Goal: Task Accomplishment & Management: Complete application form

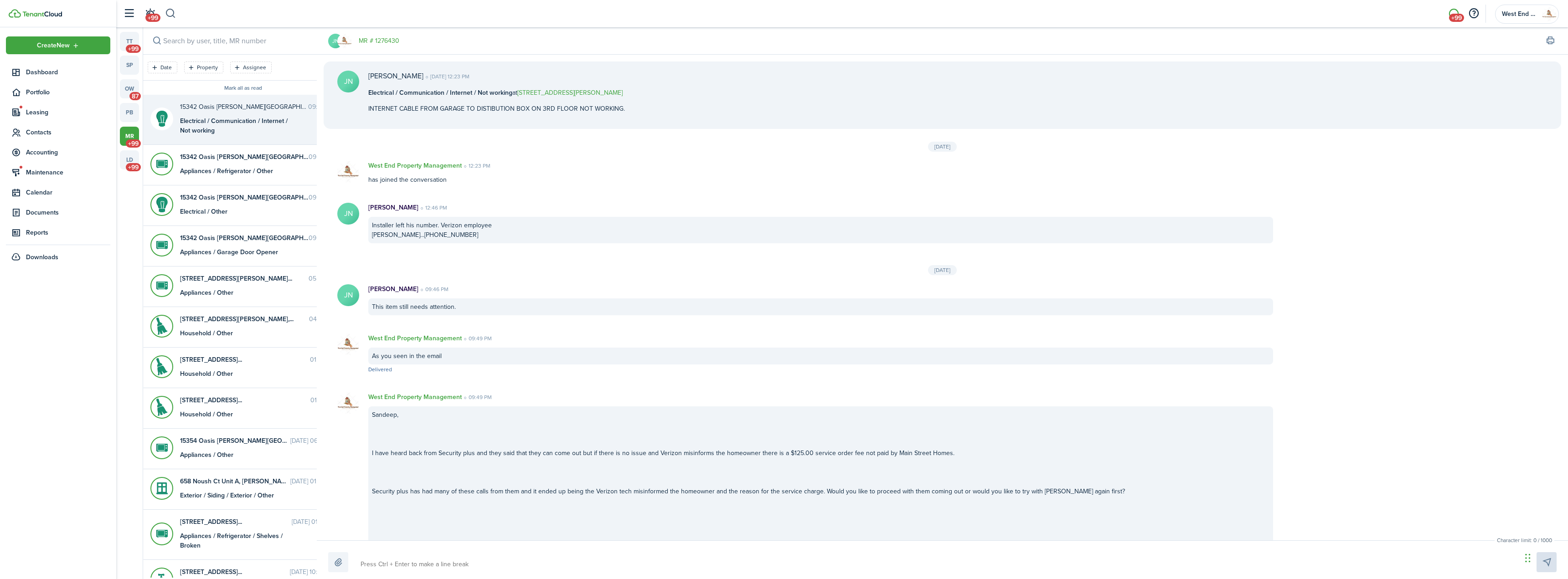
scroll to position [142, 0]
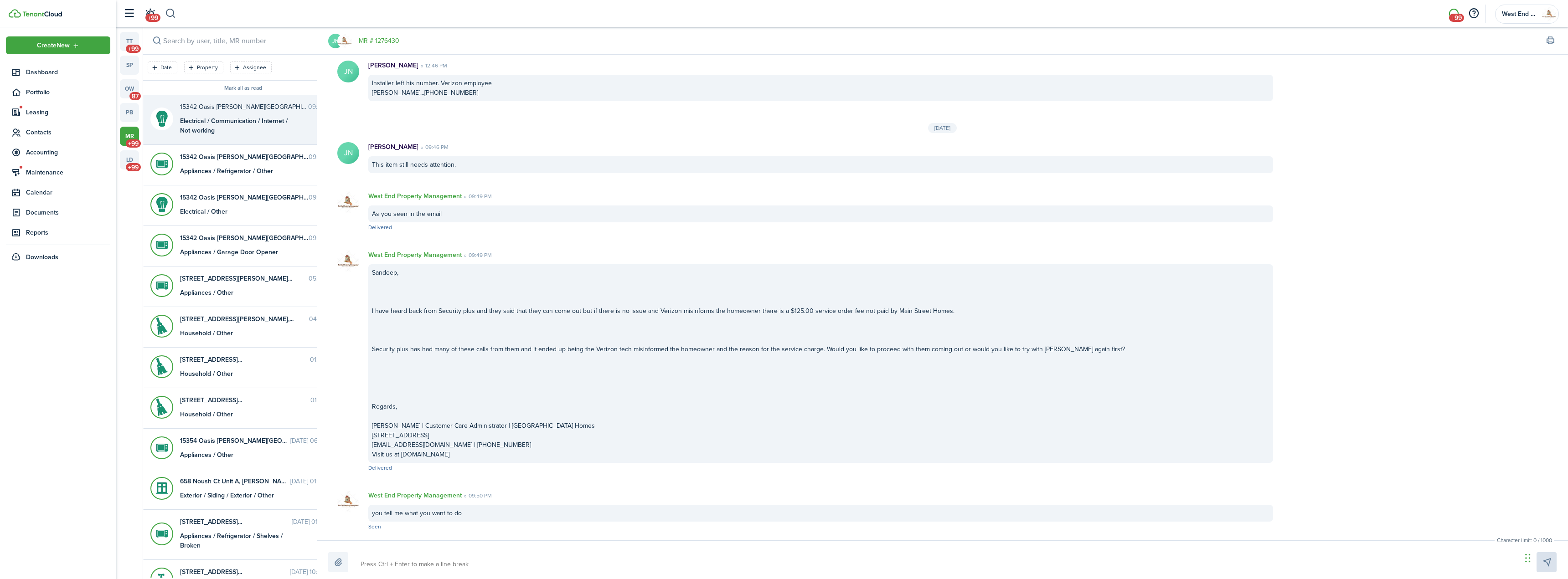
click at [173, 16] on button "button" at bounding box center [170, 14] width 11 height 16
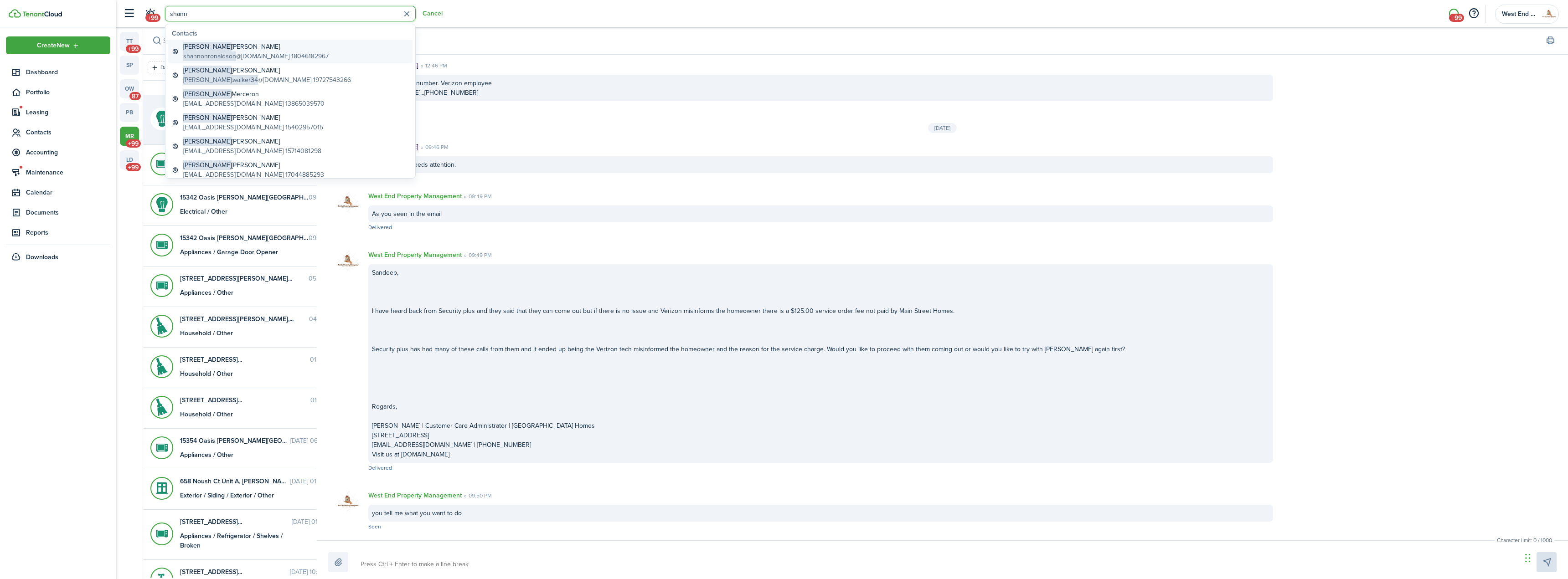
type input "shann"
click at [283, 52] on global-search-item-description "shannonronaldson @[DOMAIN_NAME] 18046182967" at bounding box center [256, 56] width 145 height 9
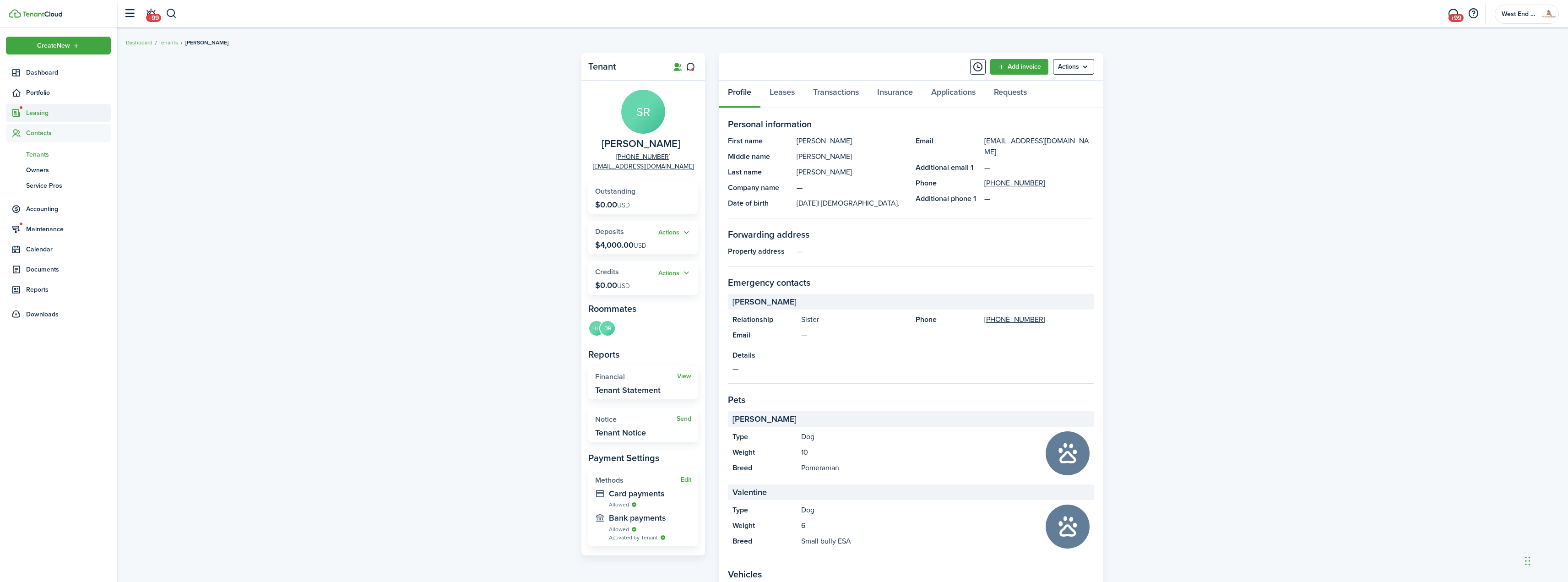
click at [48, 114] on span "Leasing" at bounding box center [68, 112] width 85 height 9
click at [45, 135] on span "Applications" at bounding box center [60, 134] width 70 height 9
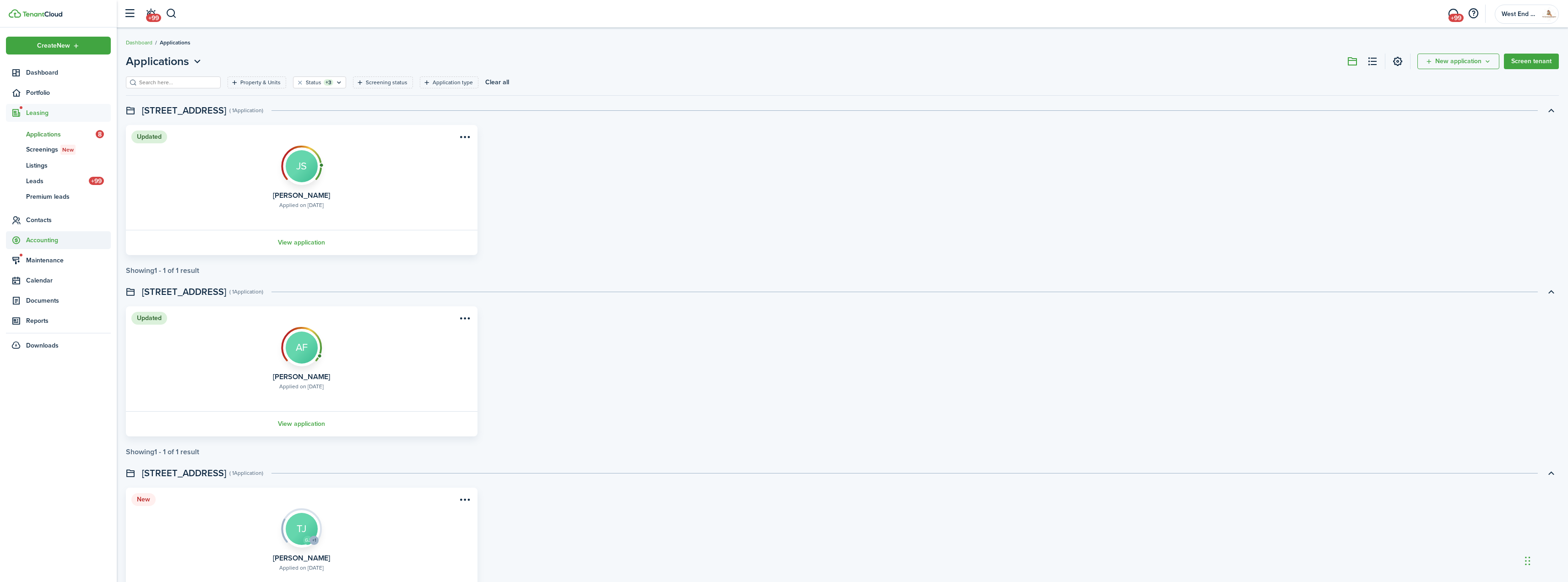
click at [69, 241] on span "Accounting" at bounding box center [68, 240] width 85 height 9
click at [53, 171] on span "Transactions" at bounding box center [68, 174] width 85 height 9
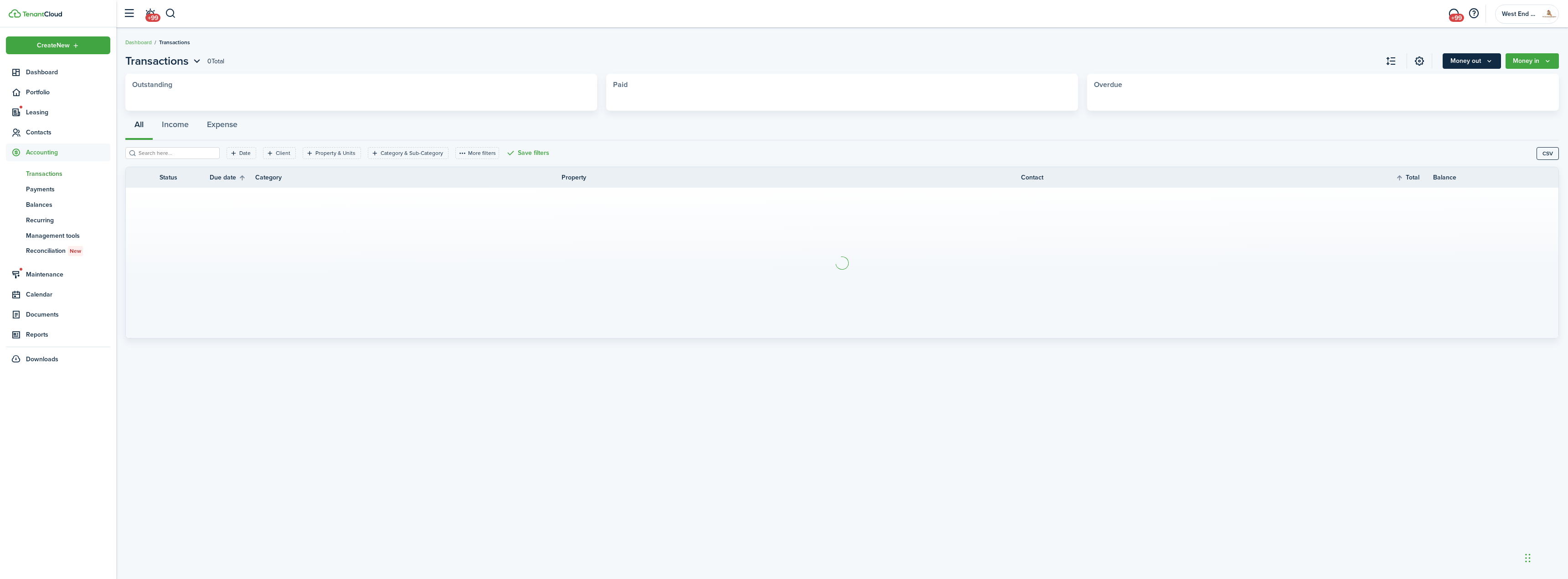
click at [1464, 66] on button "Money out" at bounding box center [1471, 61] width 58 height 16
click at [1456, 78] on link "Expense invoice" at bounding box center [1461, 81] width 80 height 16
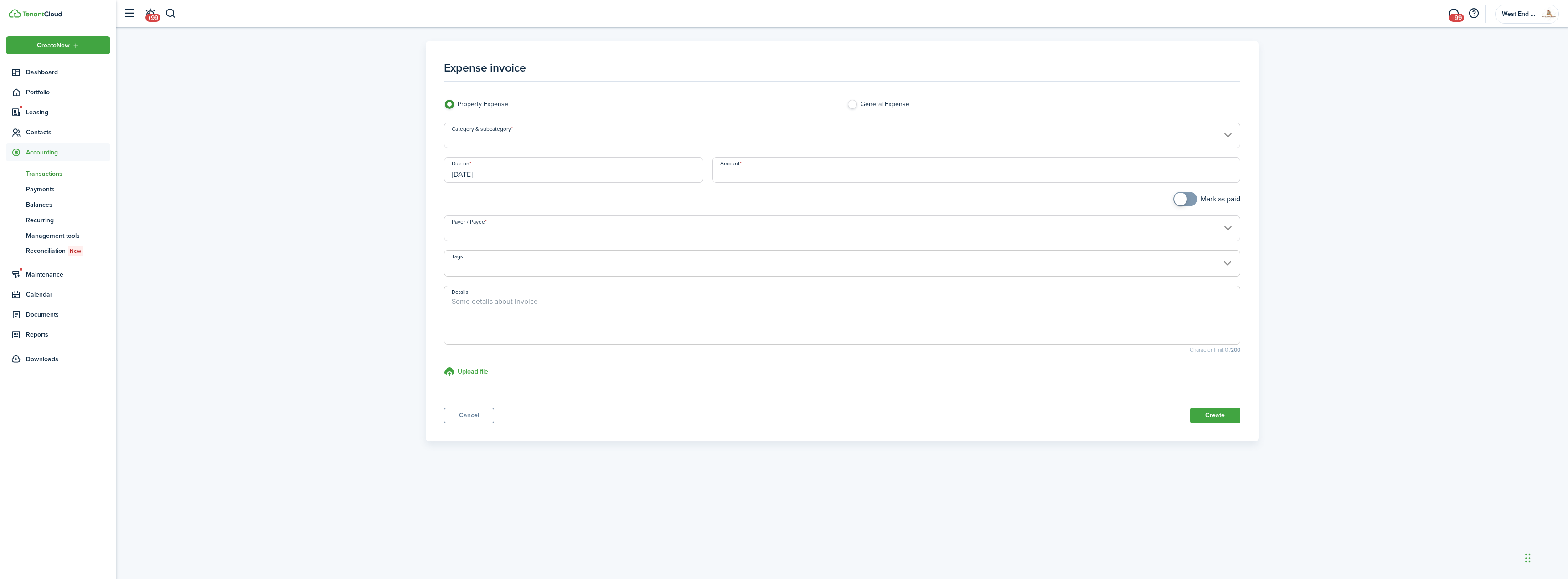
click at [645, 137] on input "Category & subcategory" at bounding box center [842, 135] width 796 height 26
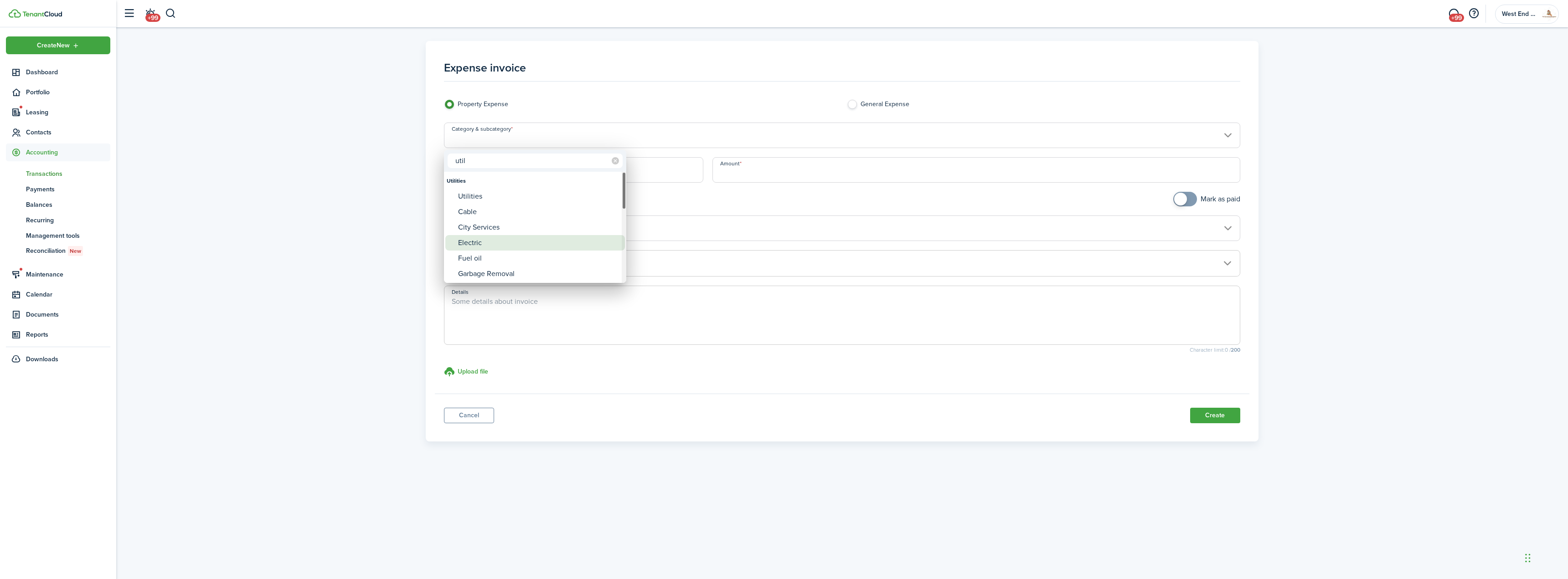
type input "util"
click at [512, 245] on div "Electric" at bounding box center [538, 243] width 161 height 16
type input "Utilities / Electric"
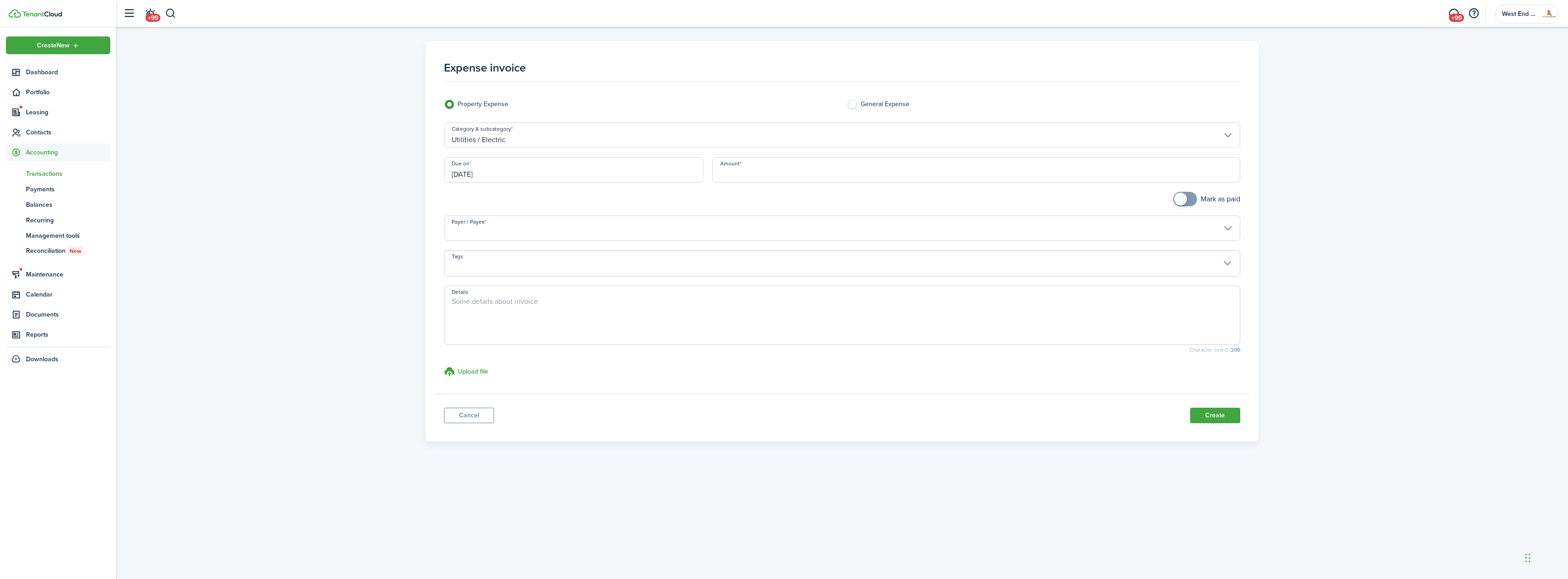
click at [543, 230] on input "Payer / Payee" at bounding box center [842, 228] width 796 height 26
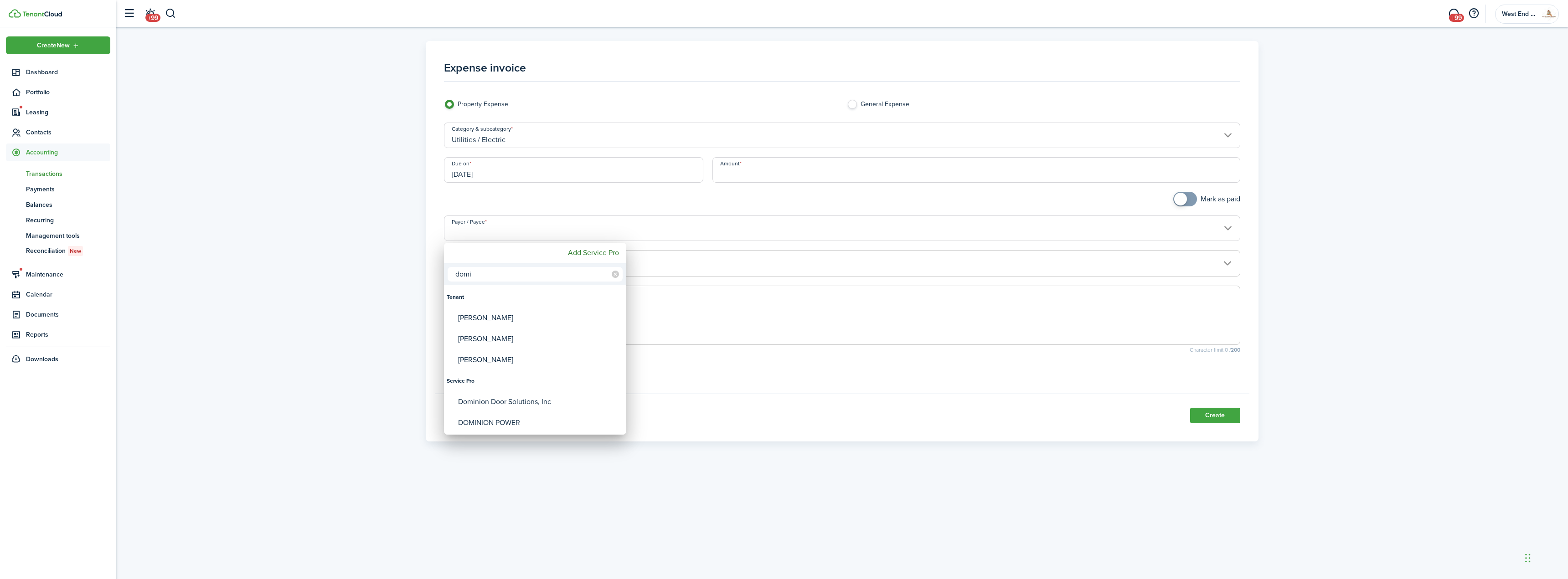
type input "domi"
click at [545, 412] on div "DOMINION POWER" at bounding box center [538, 422] width 161 height 21
type input "DOMINION POWER"
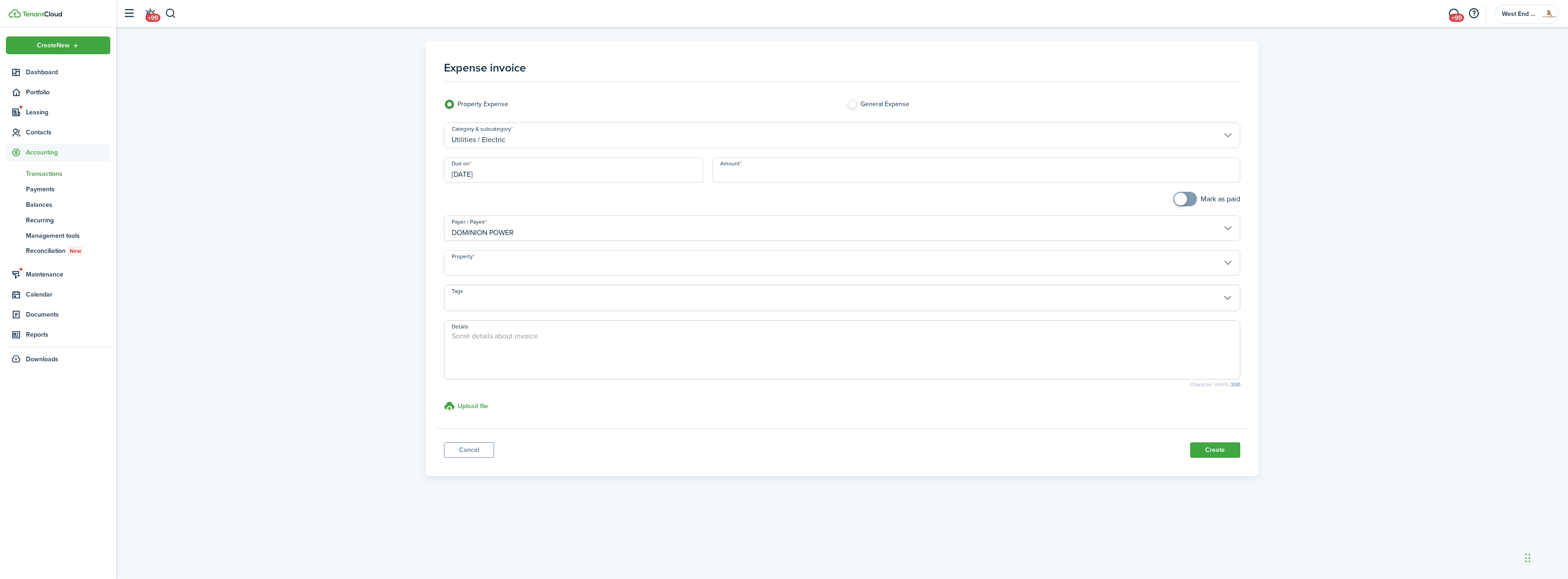
click at [765, 166] on input "Amount" at bounding box center [976, 170] width 528 height 26
click at [567, 263] on input "Property" at bounding box center [842, 263] width 796 height 26
type input "$33.00"
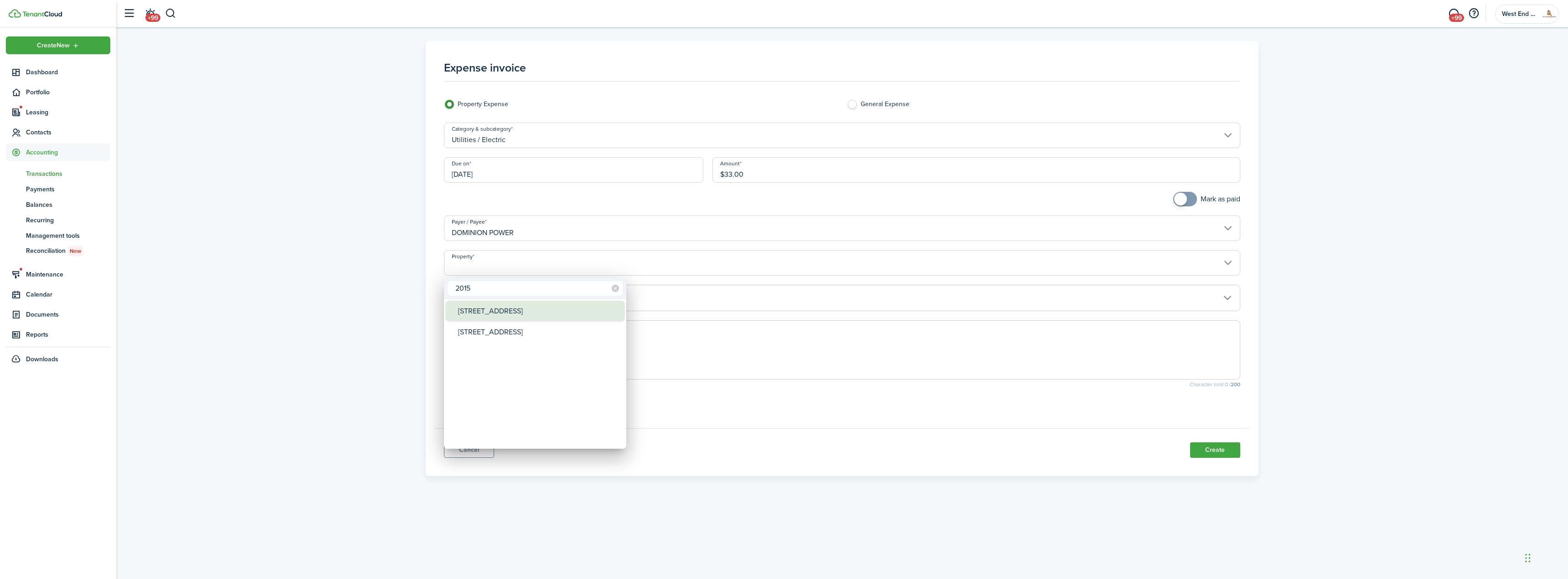
type input "2015"
click at [538, 311] on div "[STREET_ADDRESS]" at bounding box center [538, 311] width 161 height 21
type input "[STREET_ADDRESS]"
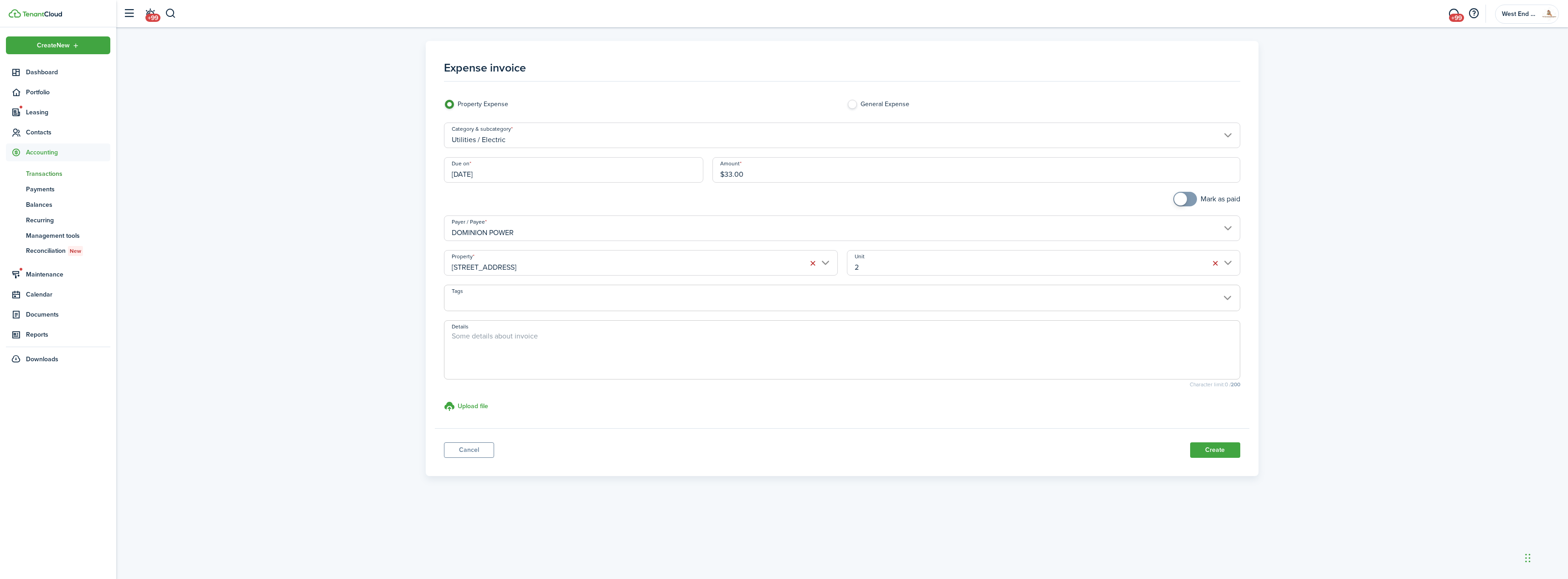
checkbox input "true"
click at [1178, 200] on span at bounding box center [1180, 199] width 13 height 13
click at [1225, 443] on button "Create" at bounding box center [1215, 450] width 50 height 16
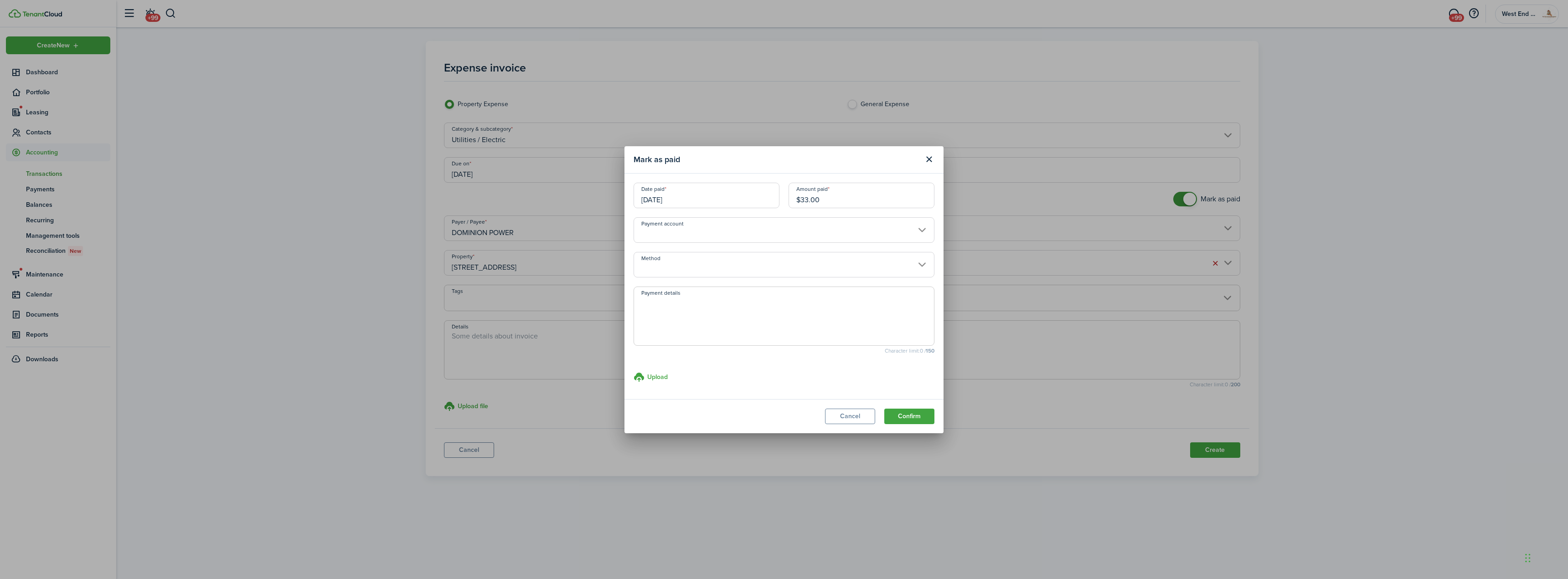
click at [757, 261] on input "Method" at bounding box center [784, 265] width 301 height 26
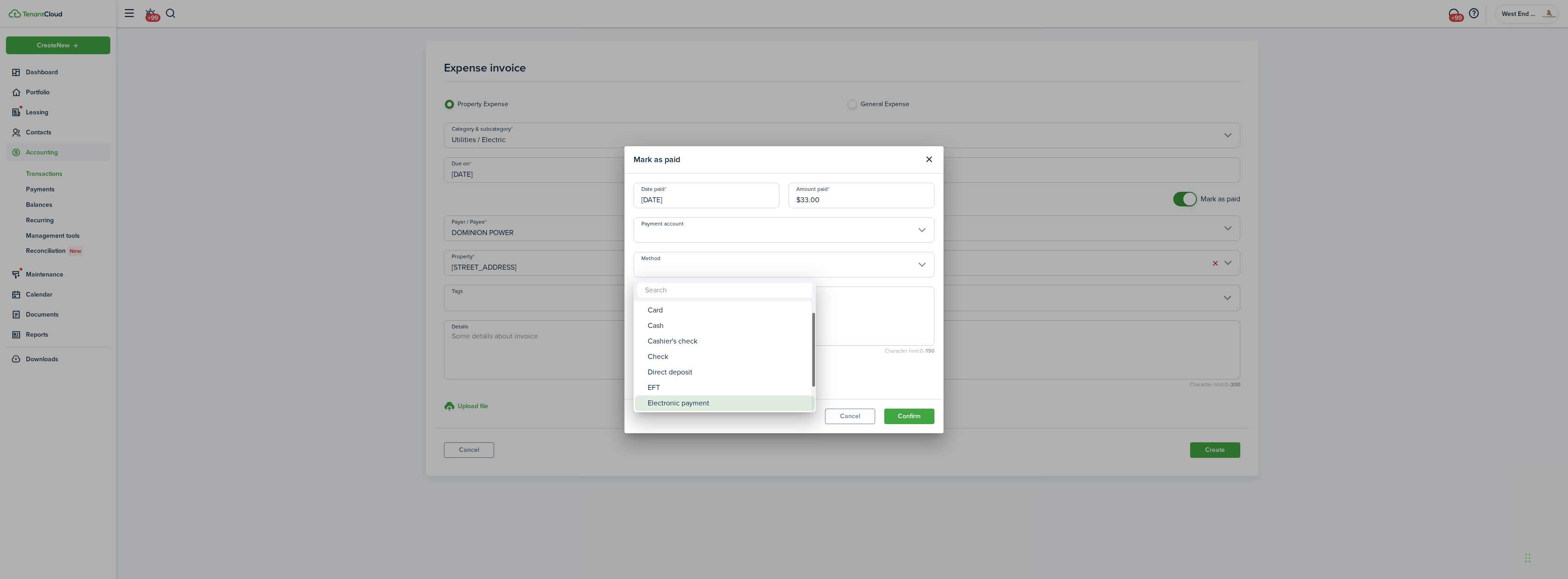
click at [758, 401] on div "Electronic payment" at bounding box center [728, 403] width 161 height 16
type input "Electronic payment"
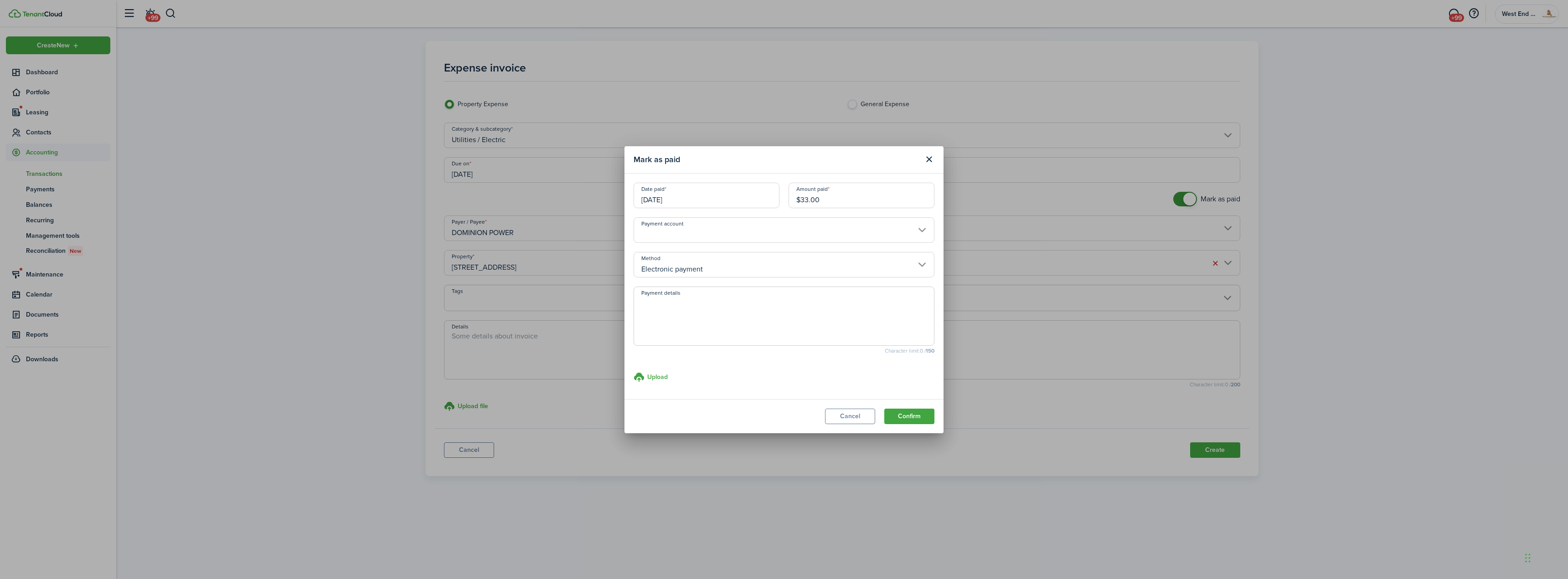
click at [909, 417] on button "Confirm" at bounding box center [909, 417] width 50 height 16
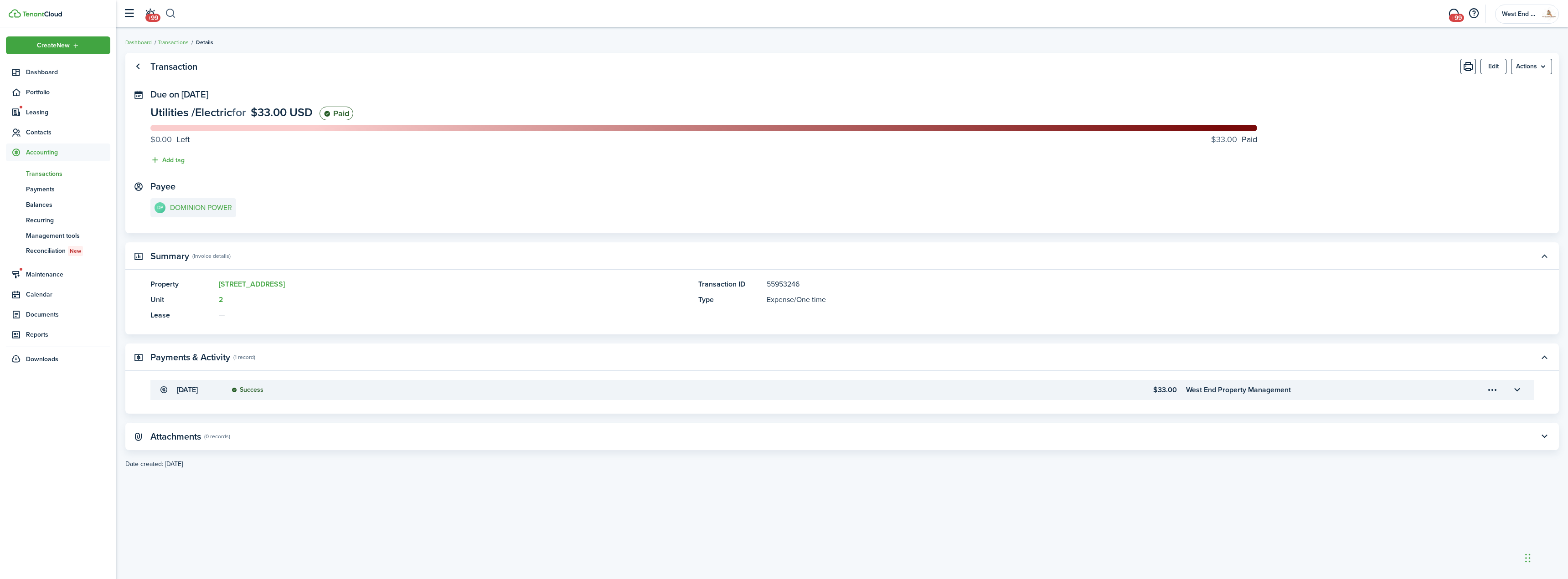
click at [173, 16] on button "button" at bounding box center [170, 14] width 11 height 16
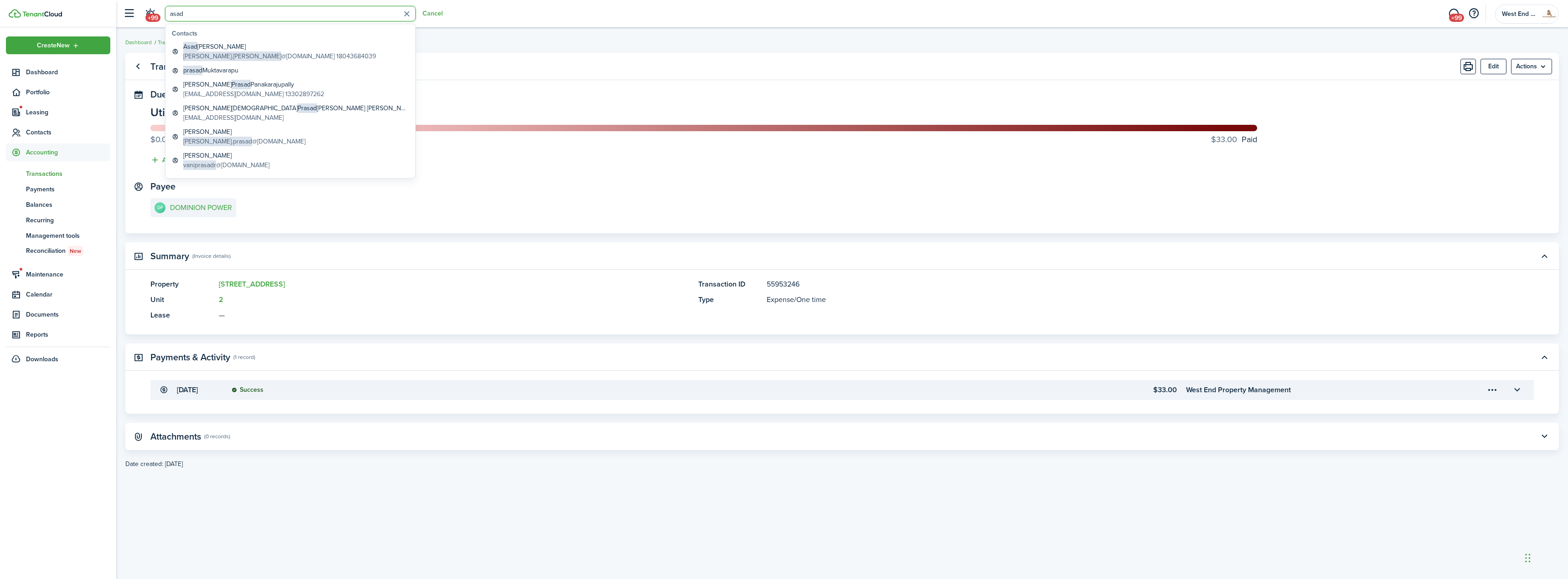
type input "asad"
